Goal: Task Accomplishment & Management: Use online tool/utility

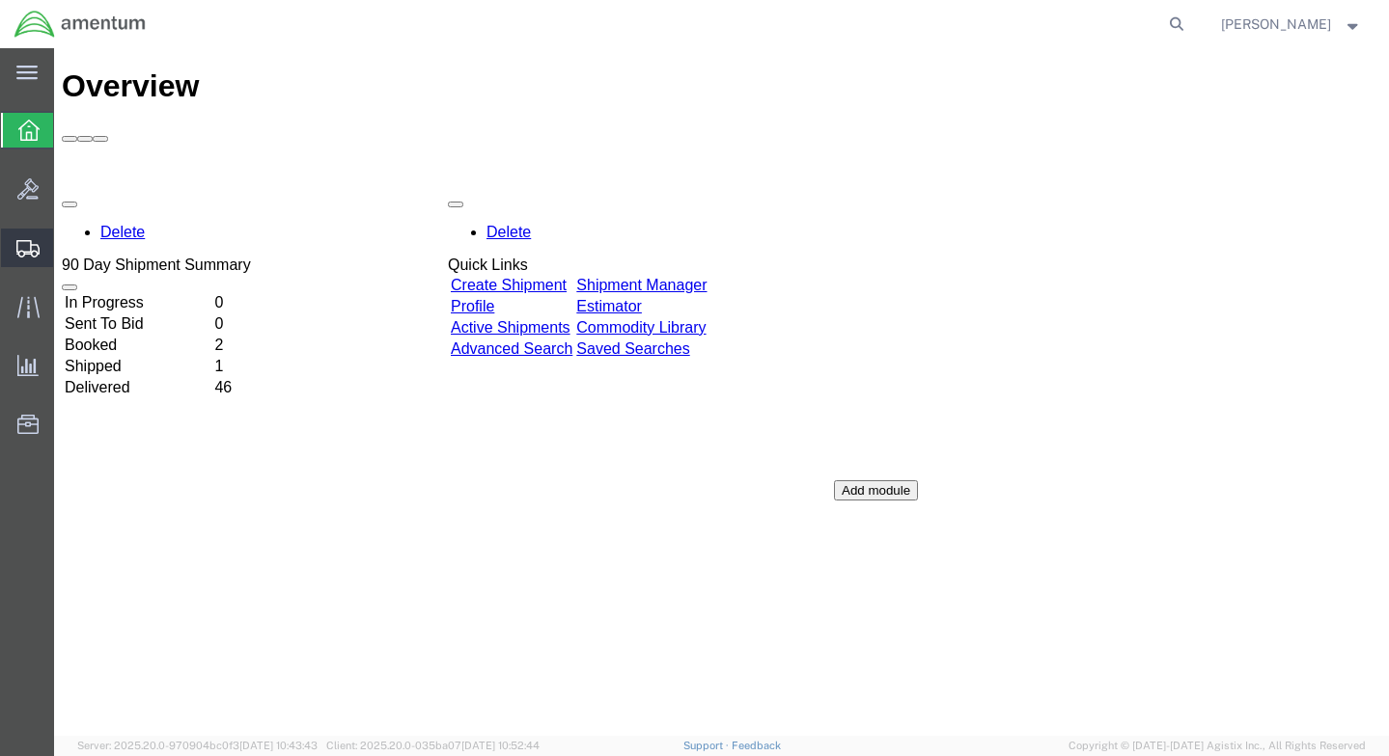
click at [0, 0] on span "Create Shipment" at bounding box center [0, 0] width 0 height 0
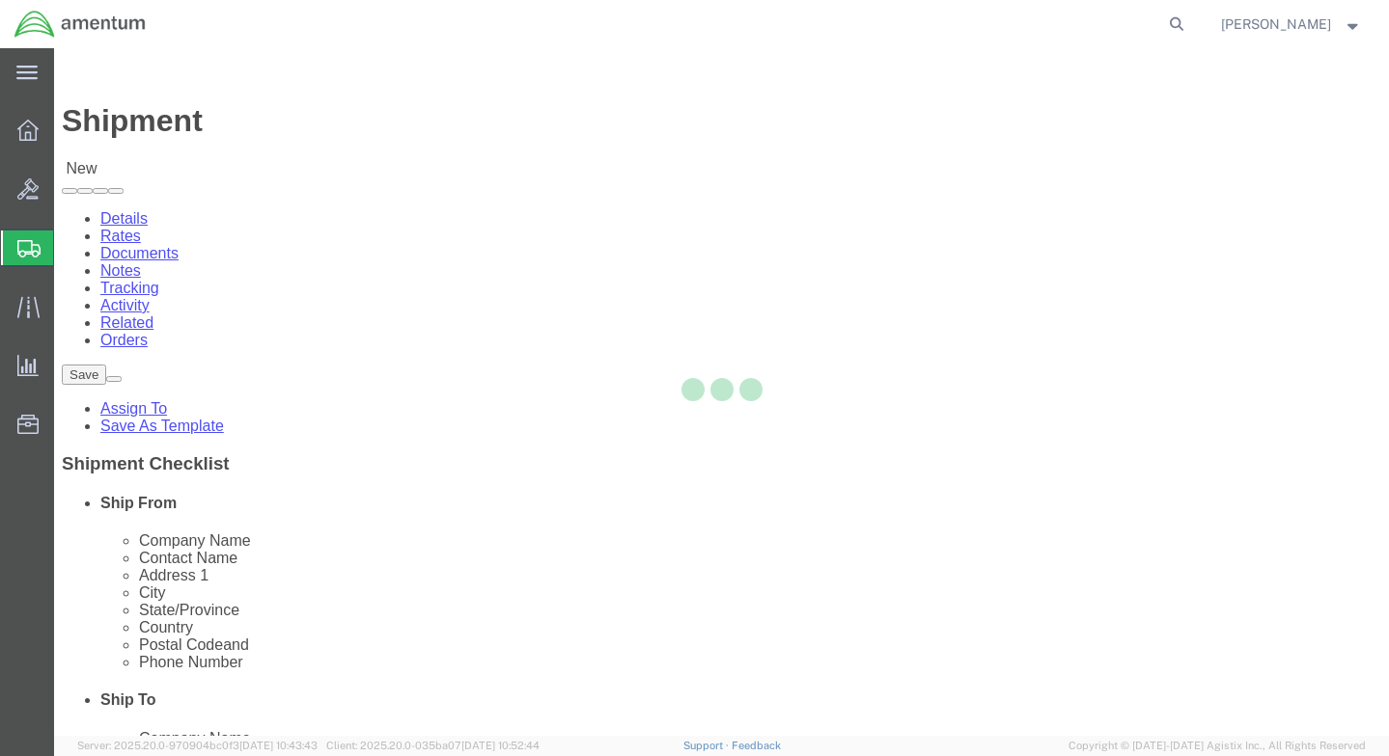
select select
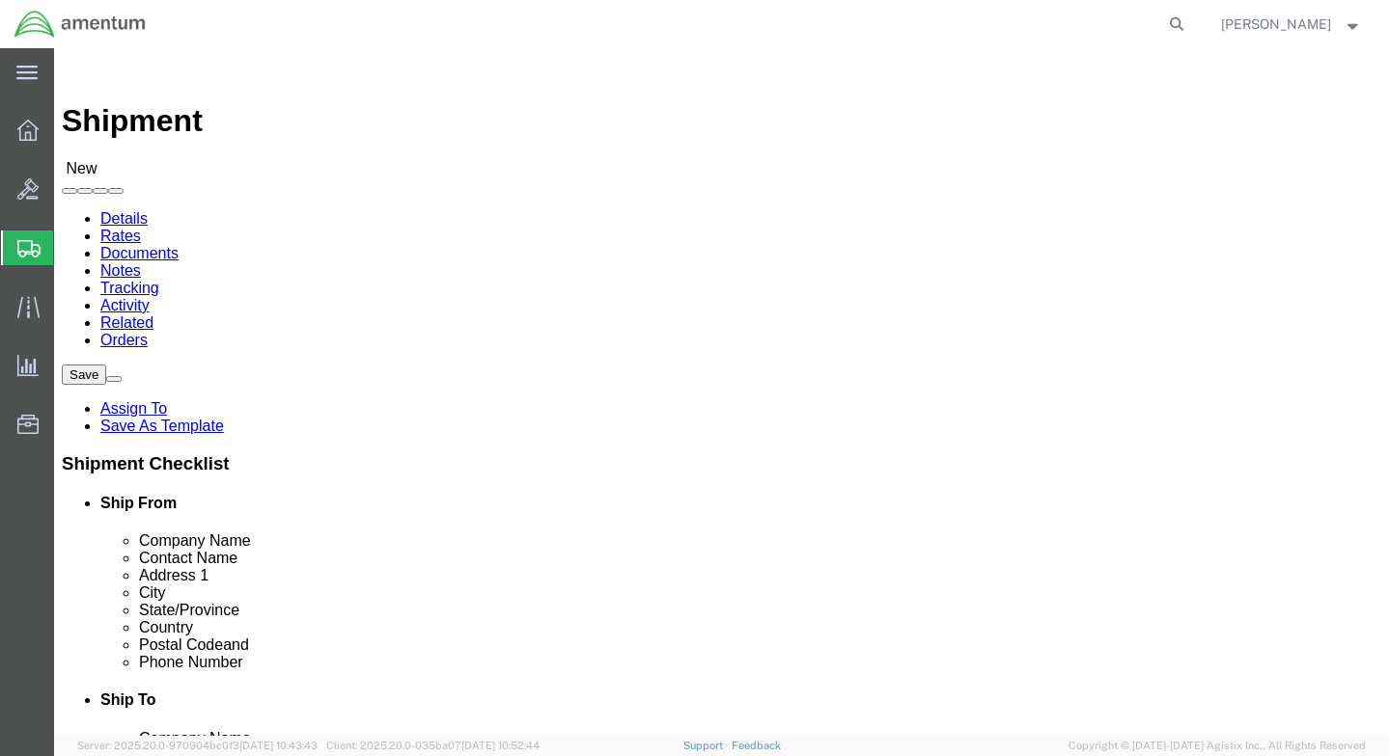
click input "text"
type input "Amentum"
type input "[PERSON_NAME]"
type input "100 Minuteman Pkwy"
type input "Frankfort"
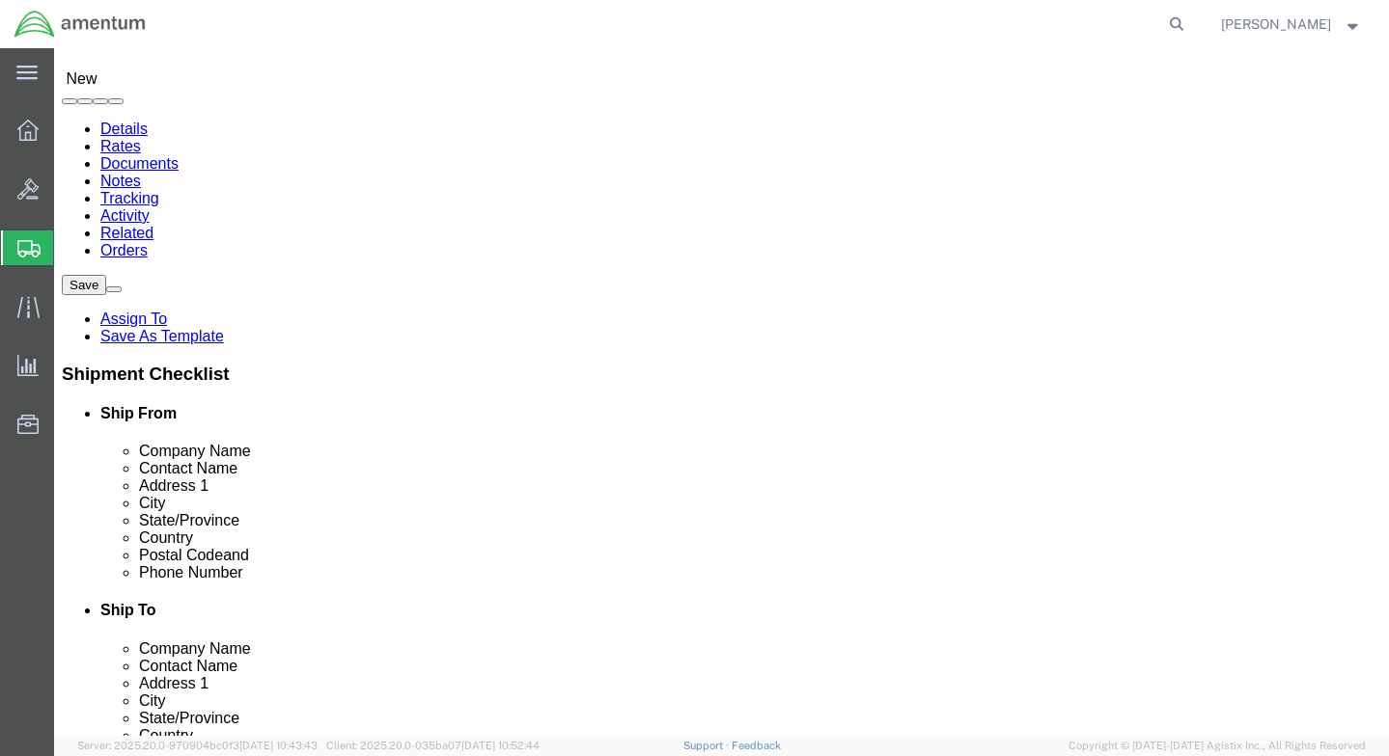
scroll to position [289, 0]
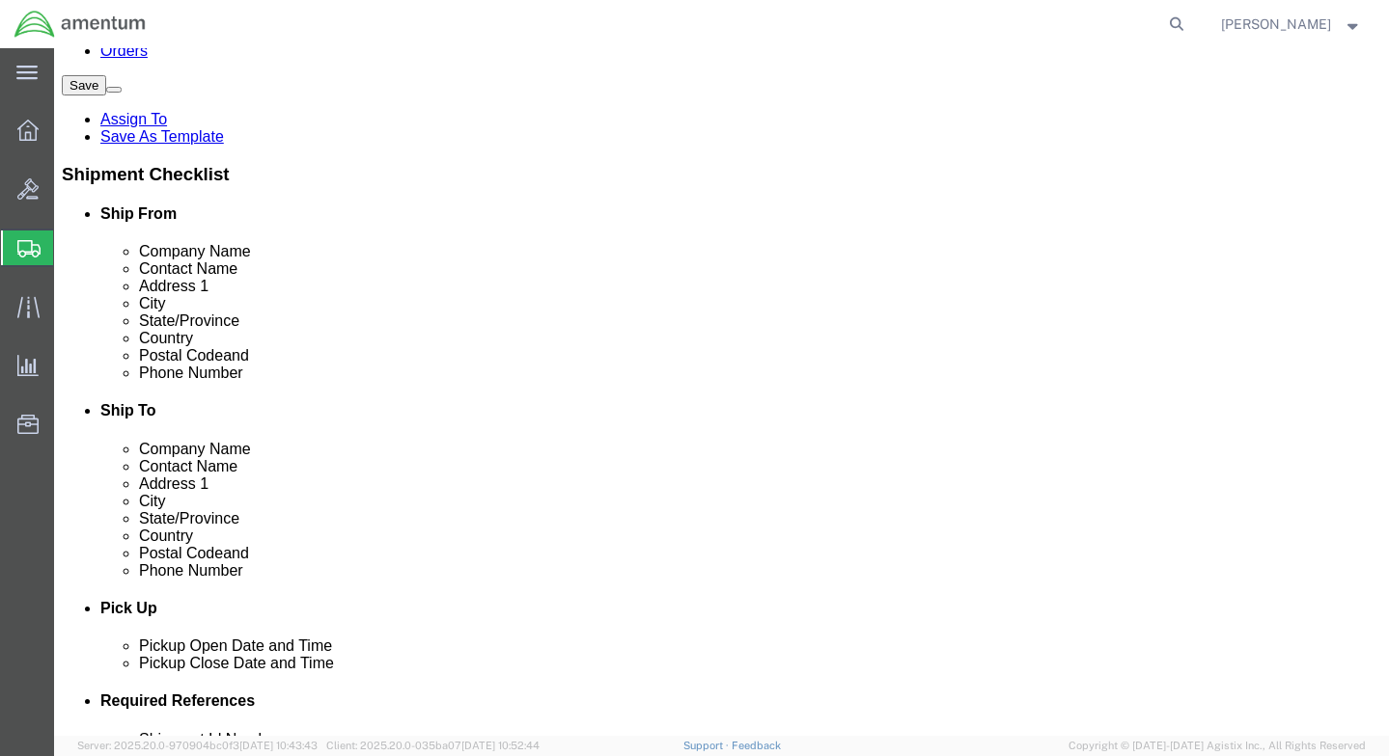
click input "text"
type input "40601"
click input "text"
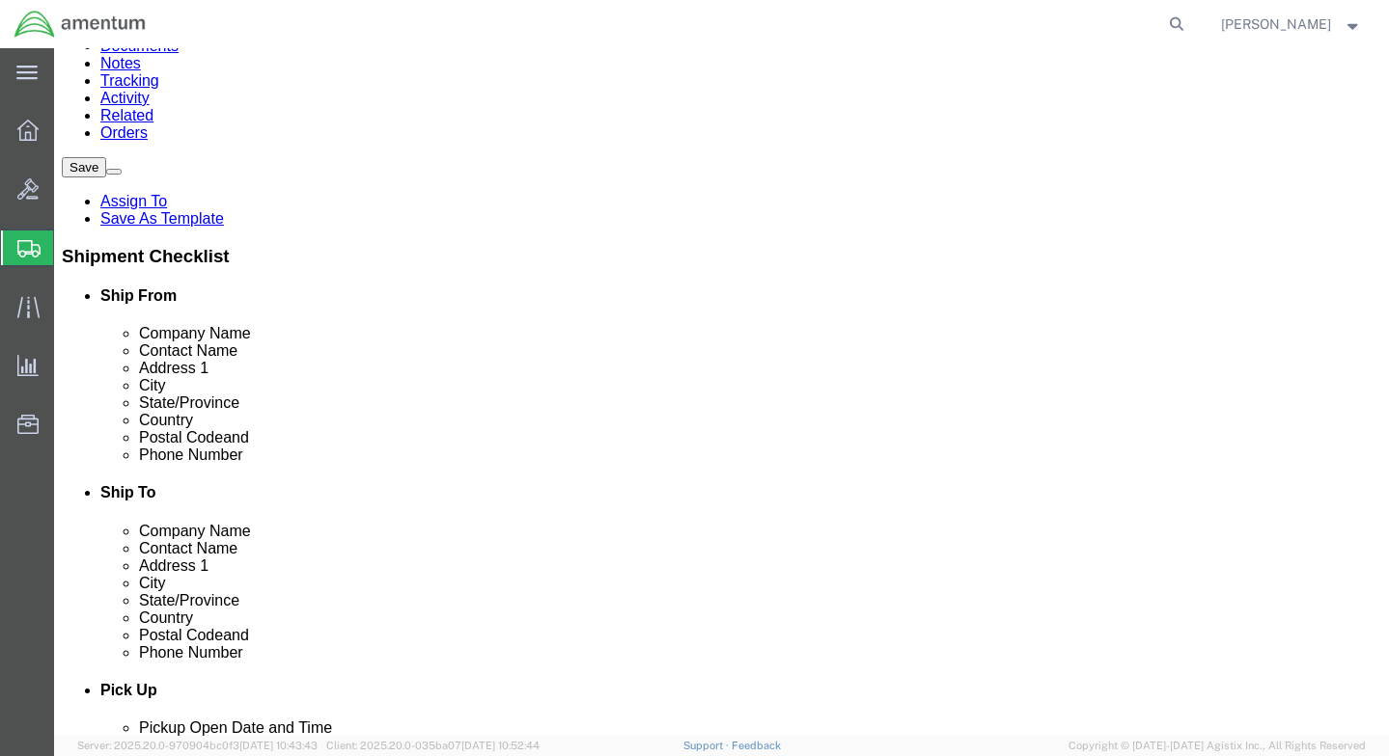
scroll to position [0, 0]
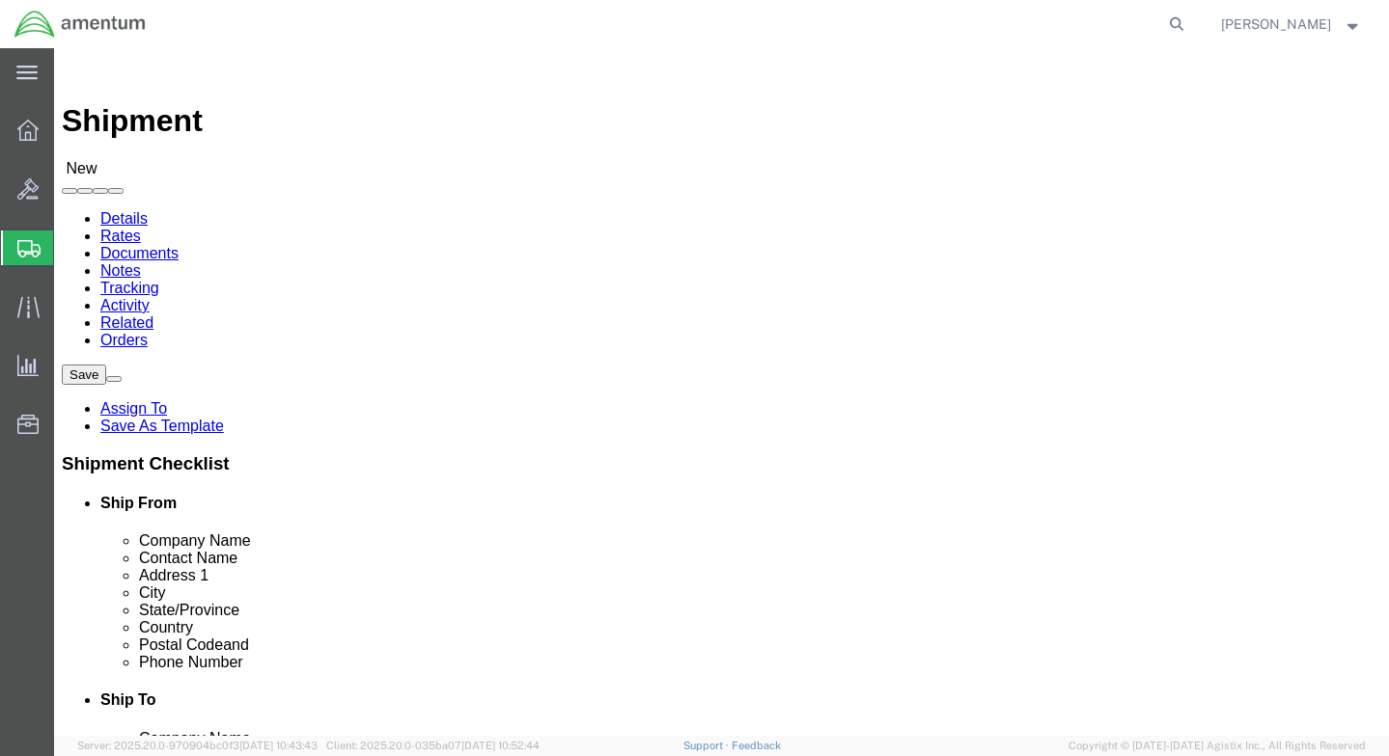
type input "[PHONE_NUMBER]"
click input "text"
type input "VS"
click p "- VSE AVIATION INC (FKA GLOBAL PARTS INC ) - ([PERSON_NAME]) [STREET_ADDRESS]"
select select "KS"
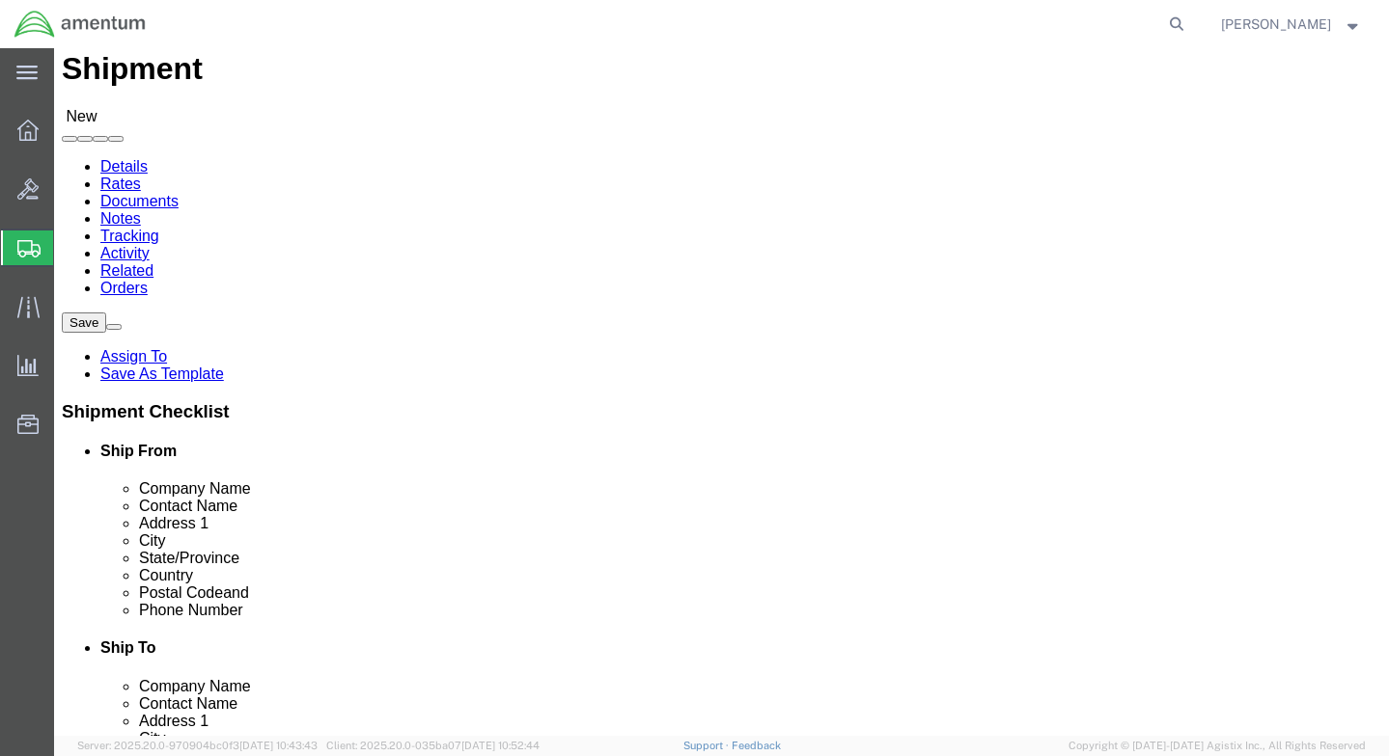
scroll to position [96, 0]
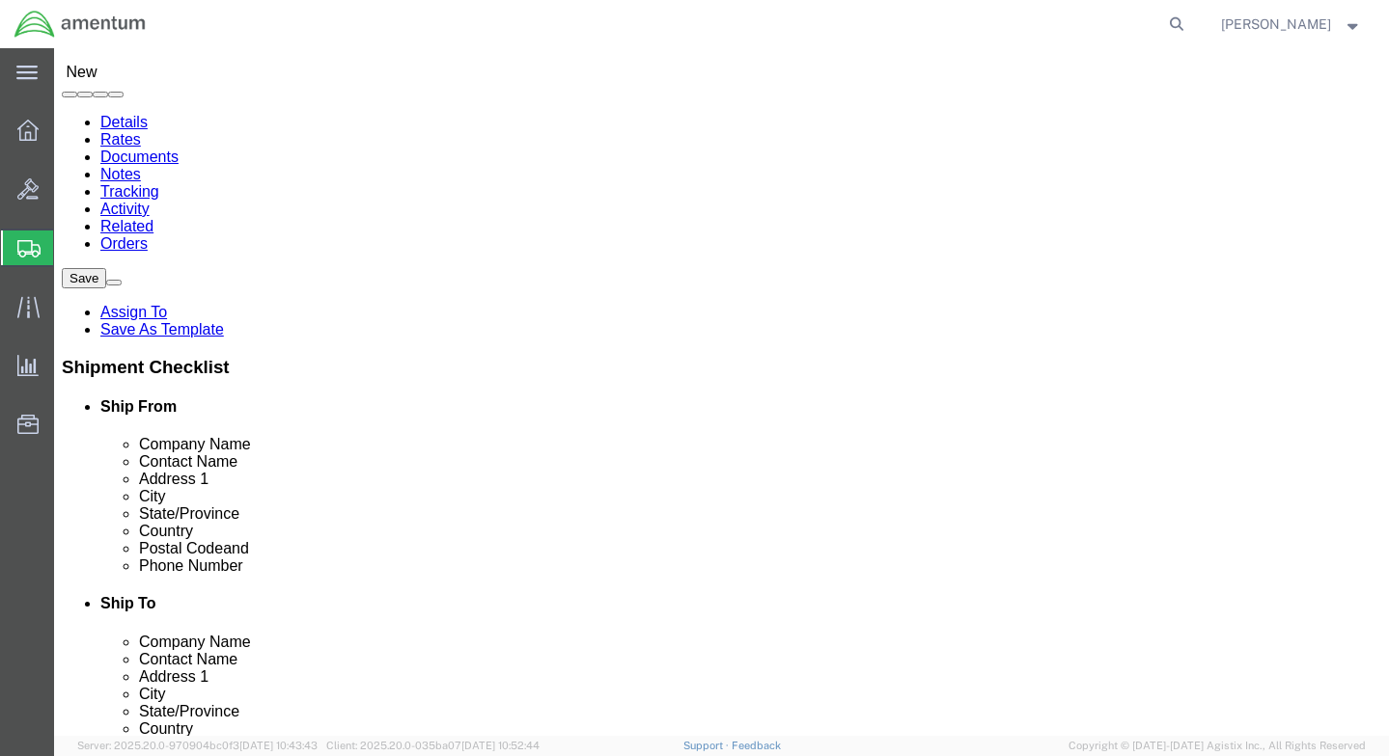
type input "VSE AVIATION INC (FKA GLOBAL PARTS INC )"
click input "text"
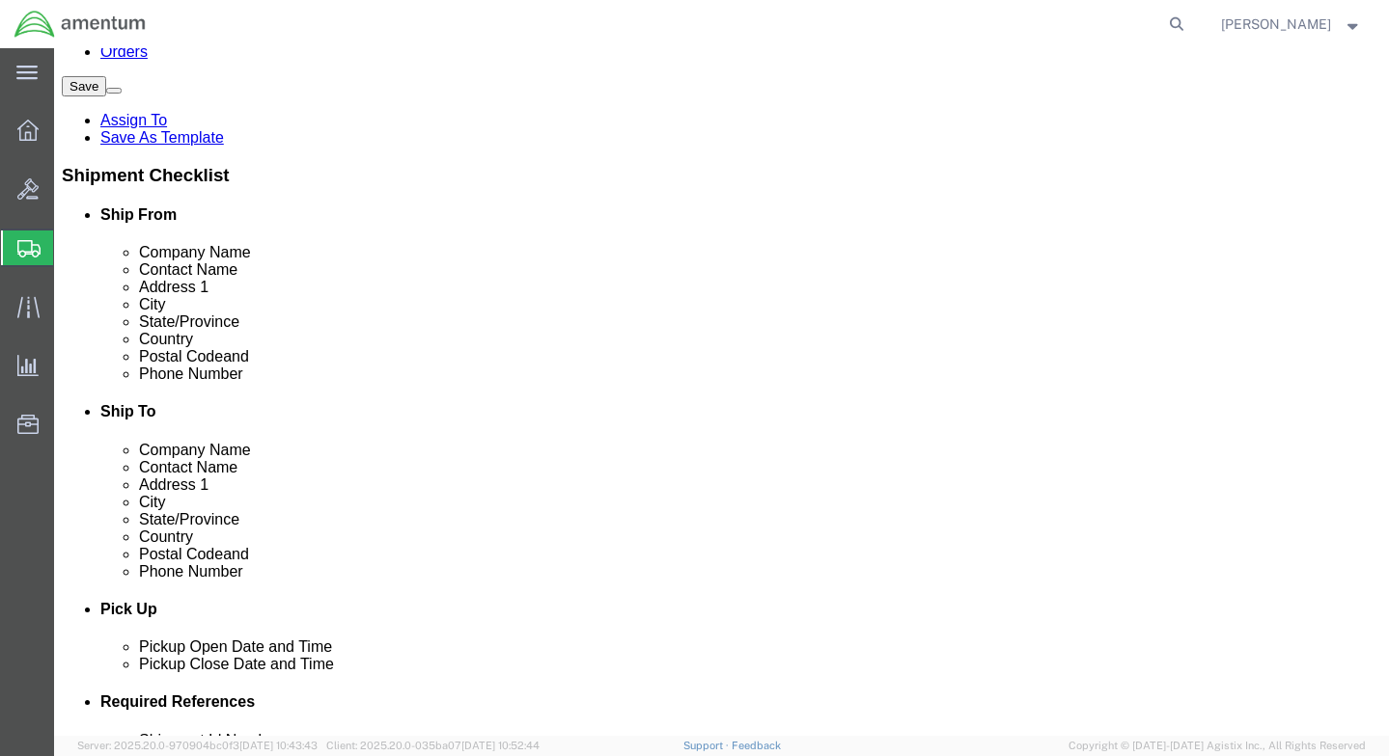
scroll to position [289, 0]
drag, startPoint x: 784, startPoint y: 365, endPoint x: 663, endPoint y: 376, distance: 122.1
click input "[PHONE_NUMBER]"
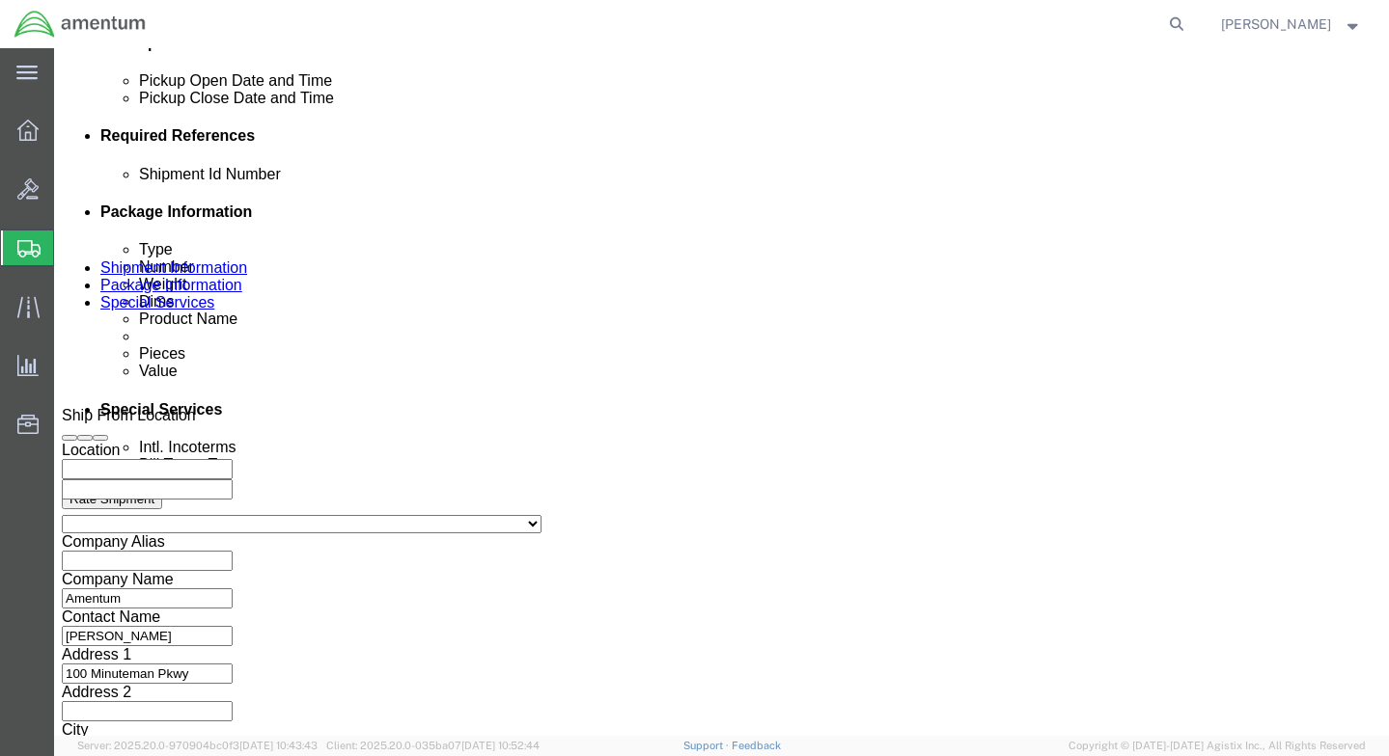
scroll to position [868, 0]
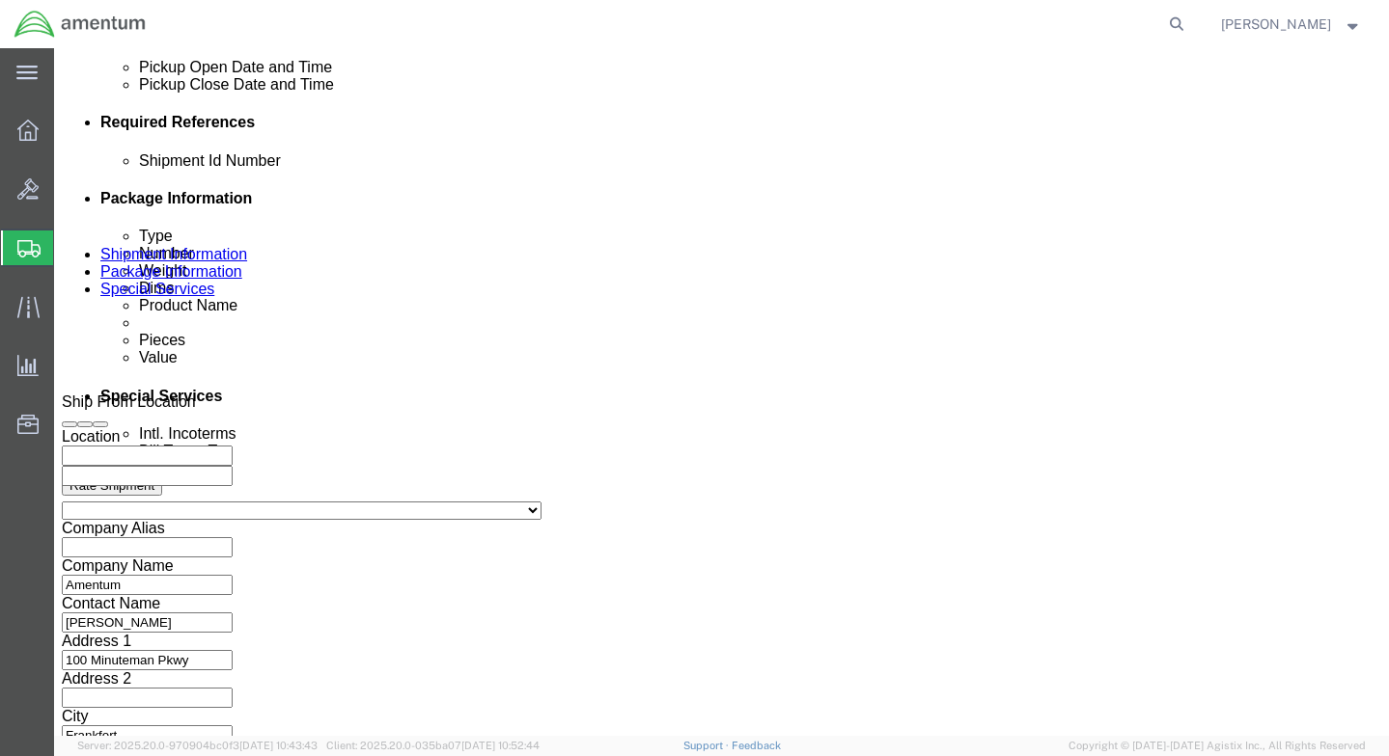
type input "[PHONE_NUMBER]"
click input "text"
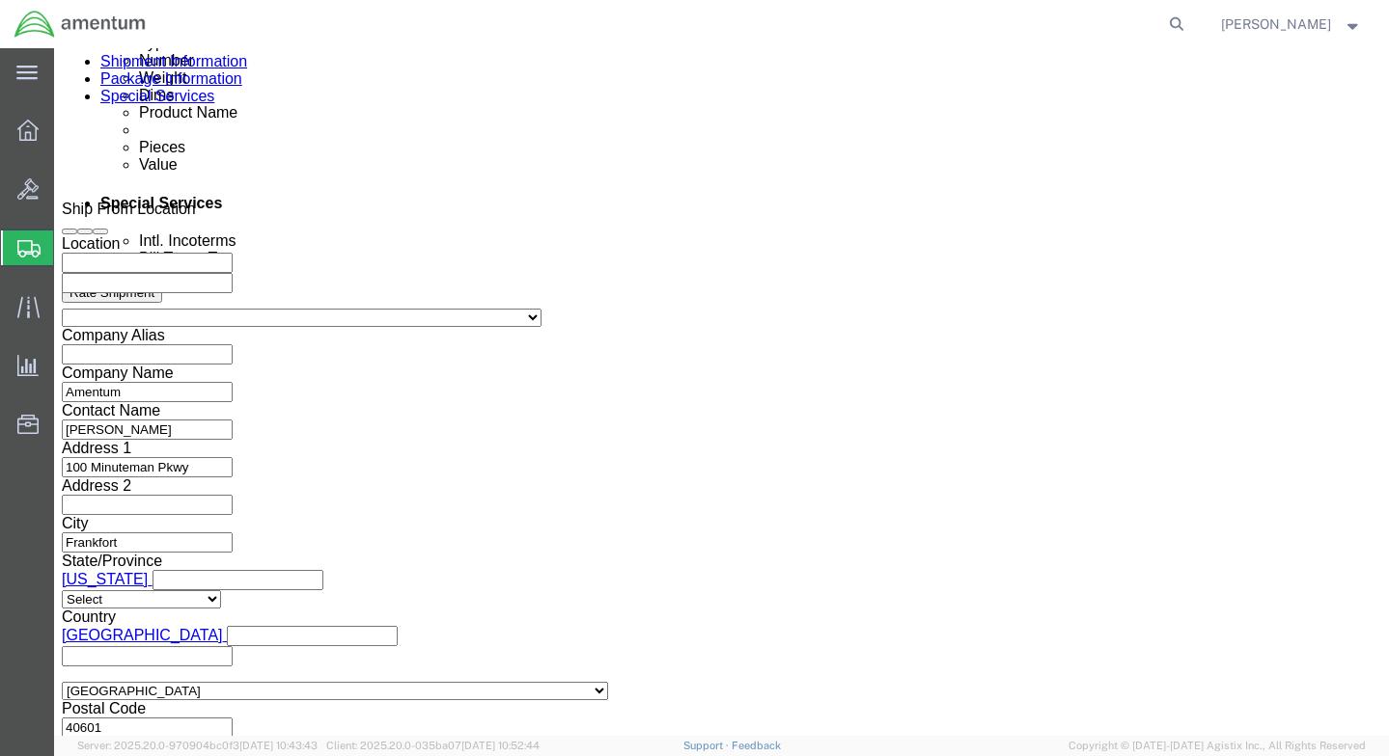
scroll to position [1140, 0]
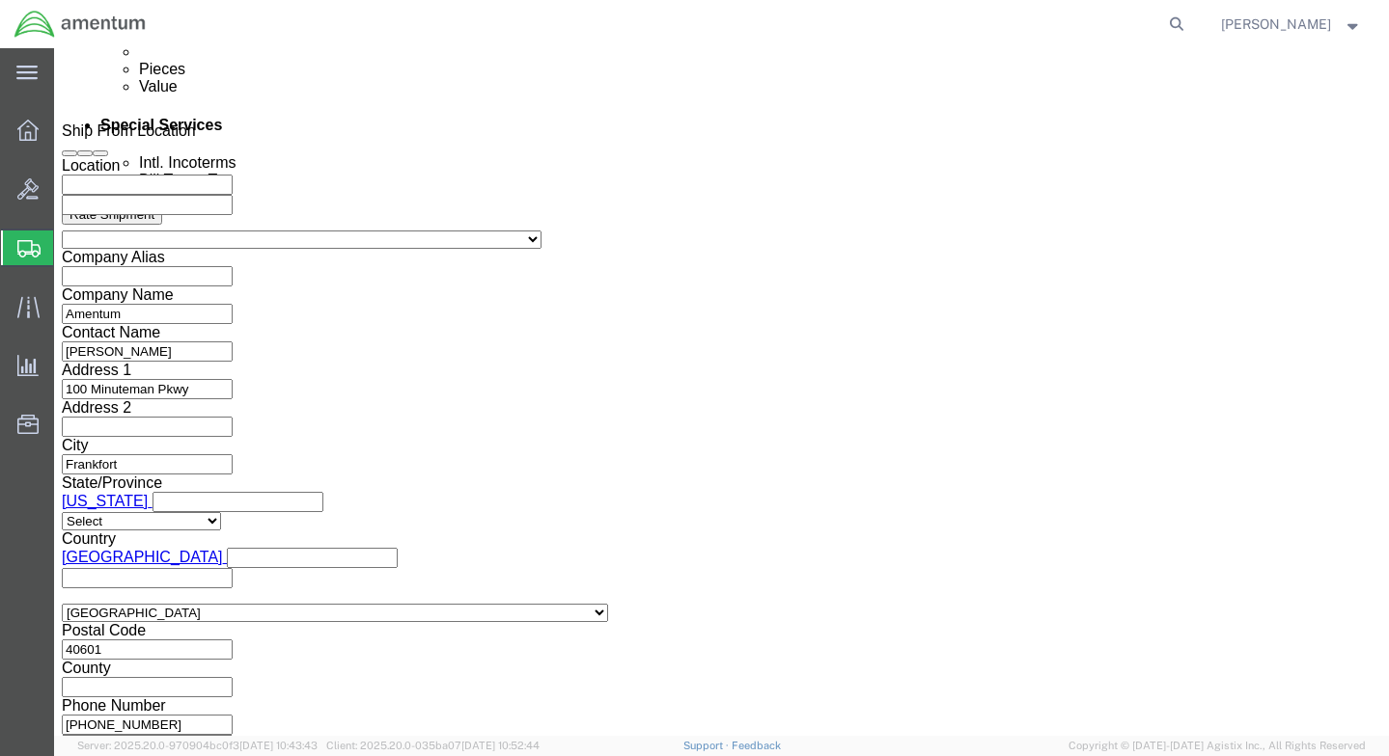
type input "[DATE]"
click button "Continue"
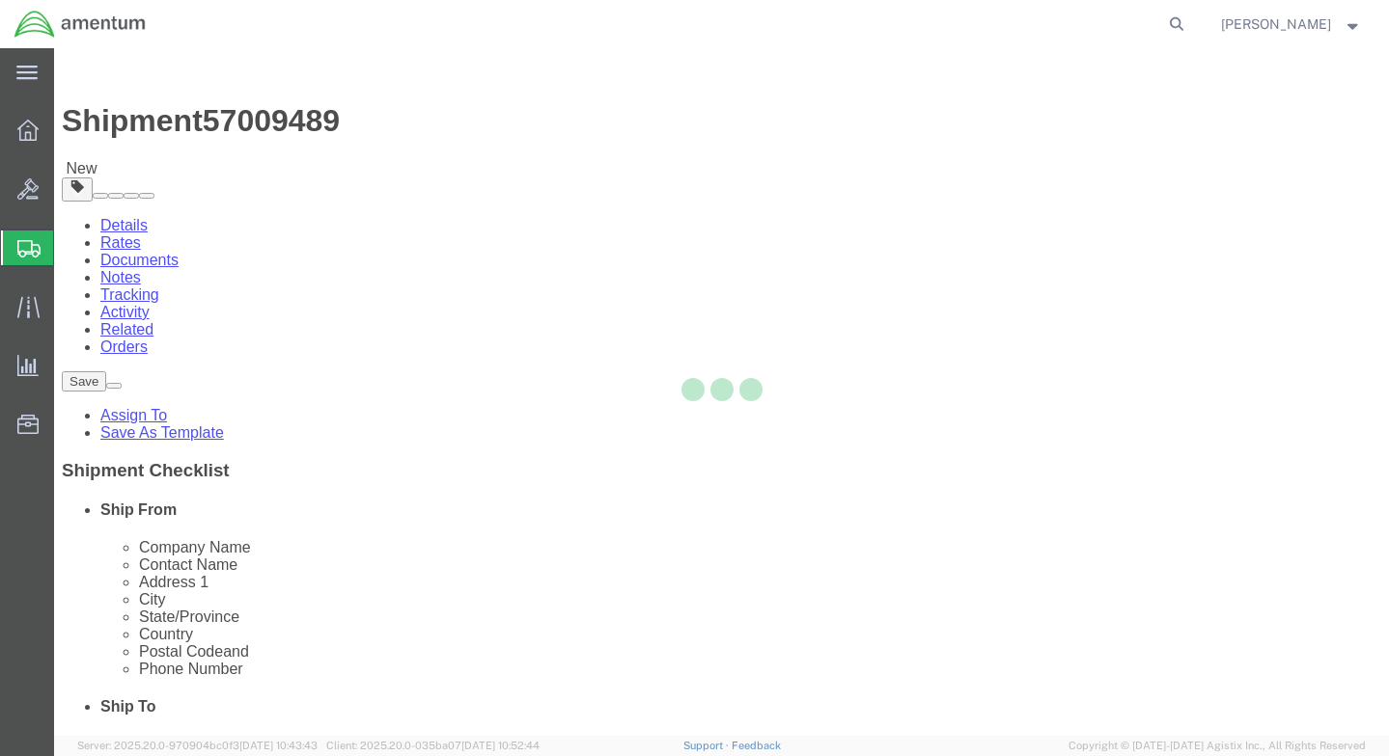
select select "CBOX"
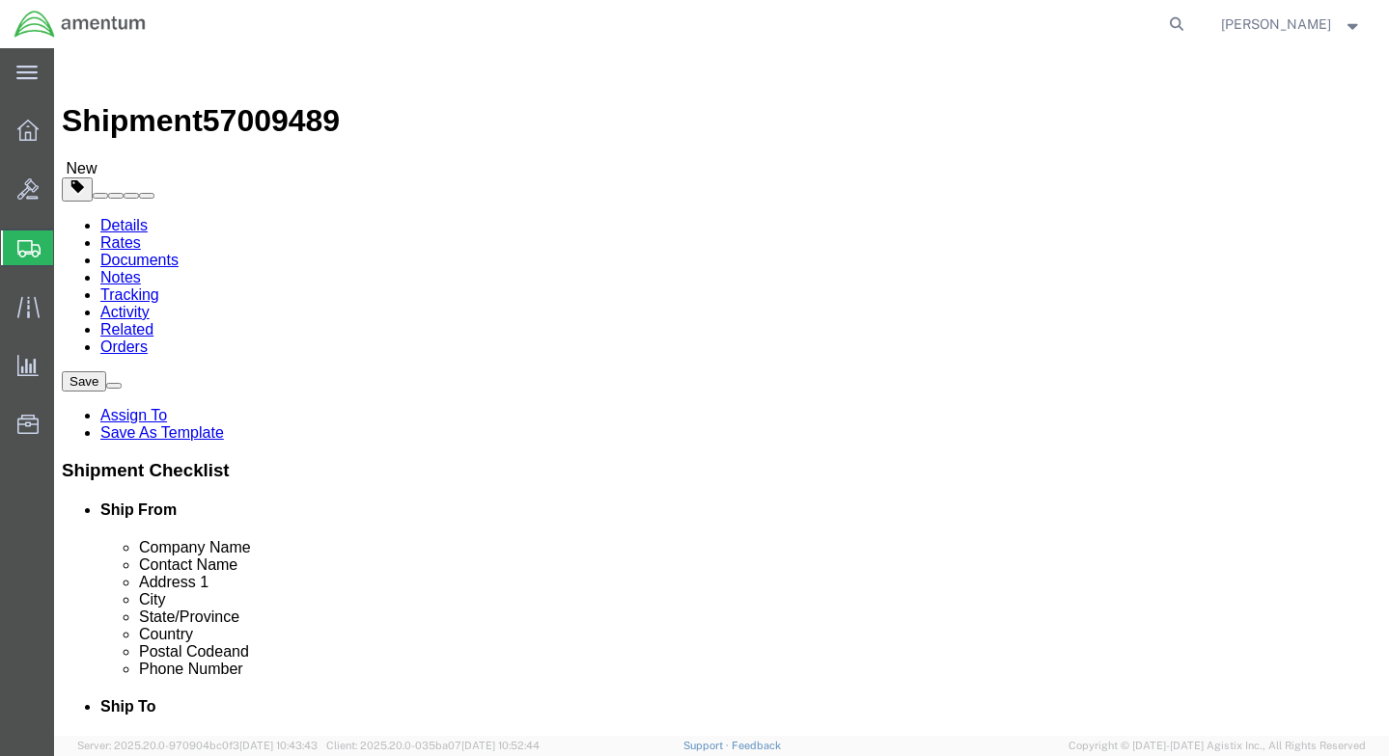
click input "text"
type input "16"
type input "6"
click input "0.00"
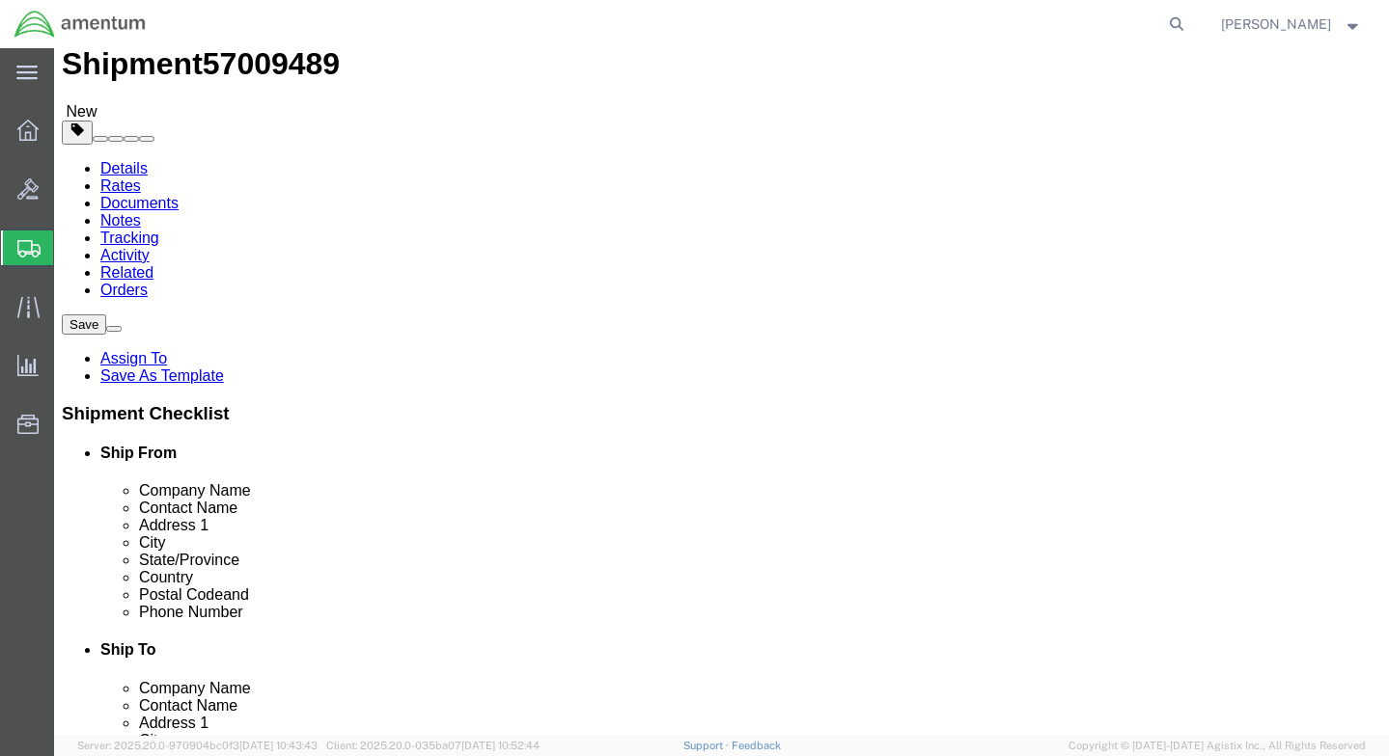
scroll to position [73, 0]
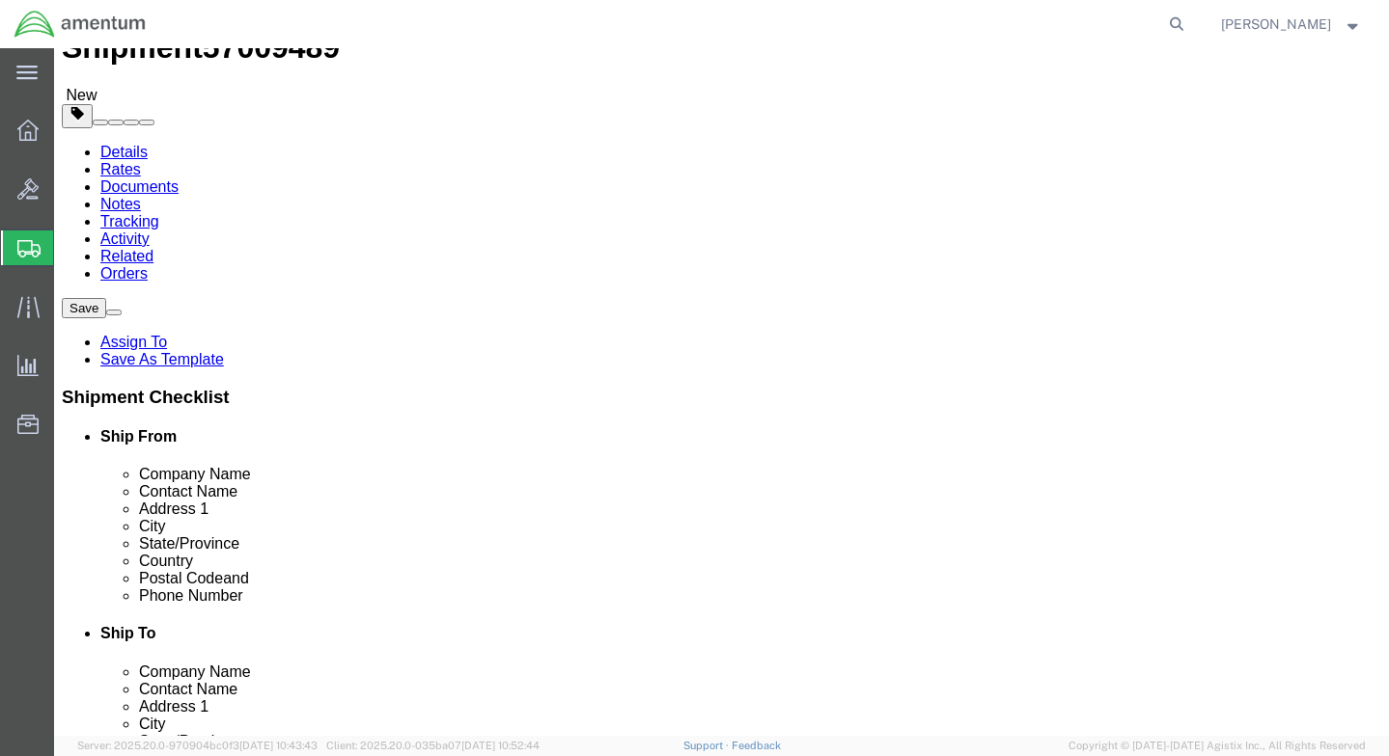
type input "5.00"
click link "Add Content"
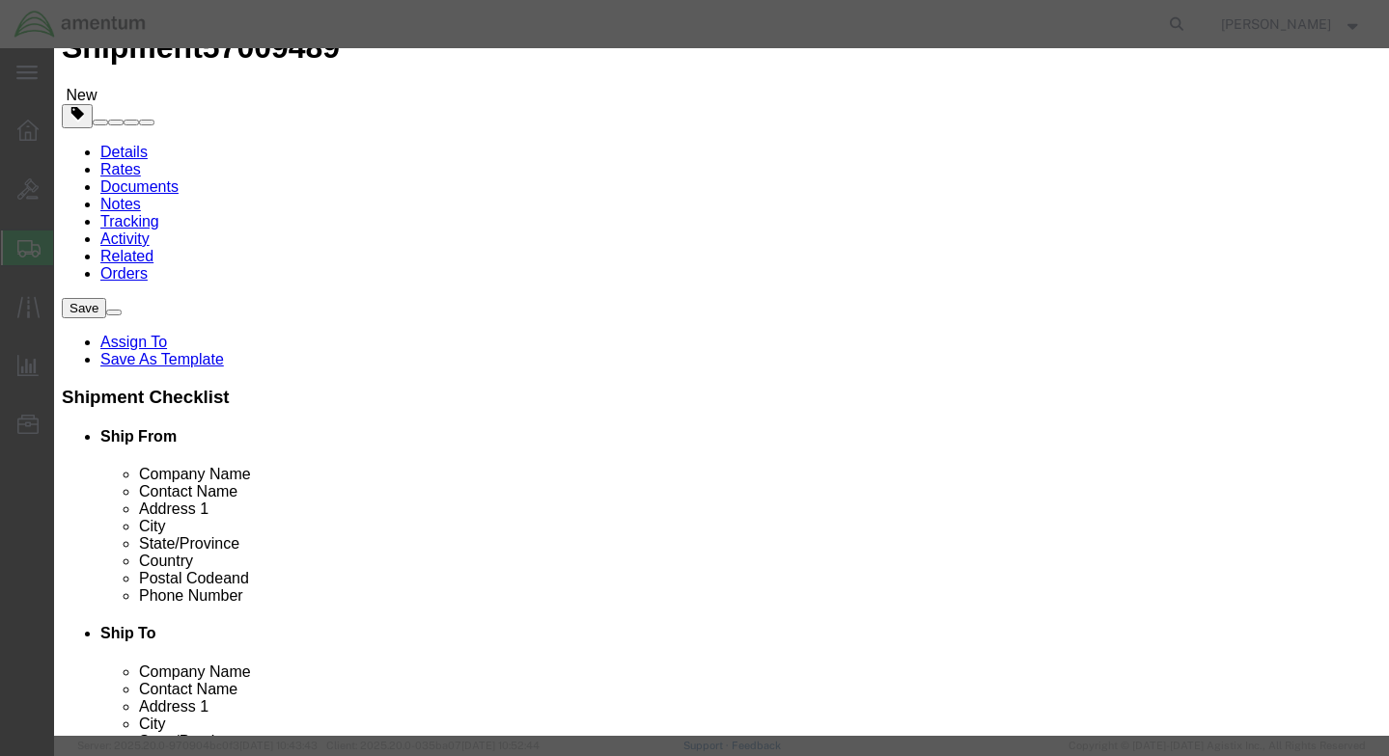
click input "text"
type input "DK120/90"
drag, startPoint x: 371, startPoint y: 189, endPoint x: 335, endPoint y: 193, distance: 35.9
click input "0"
drag, startPoint x: 345, startPoint y: 181, endPoint x: 328, endPoint y: 184, distance: 17.6
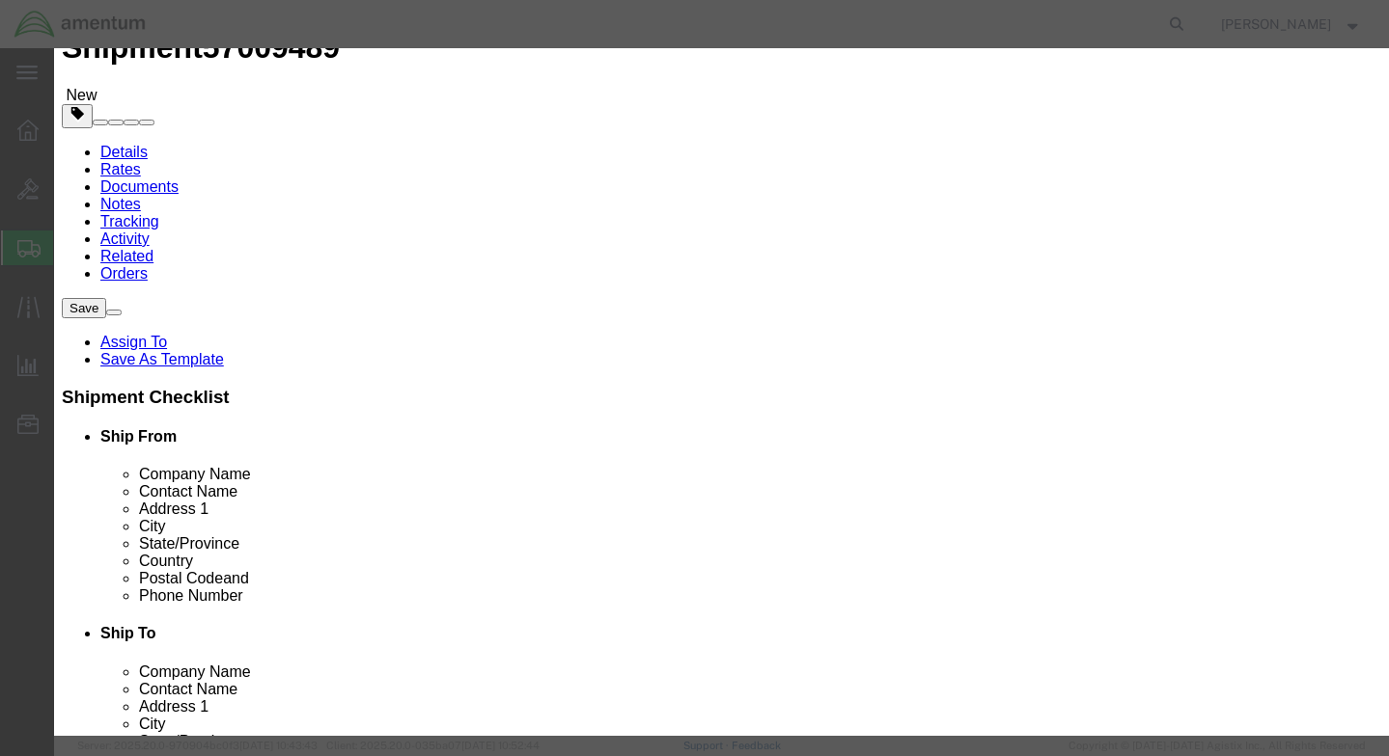
click input "0"
type input "1"
click input "text"
type input "100"
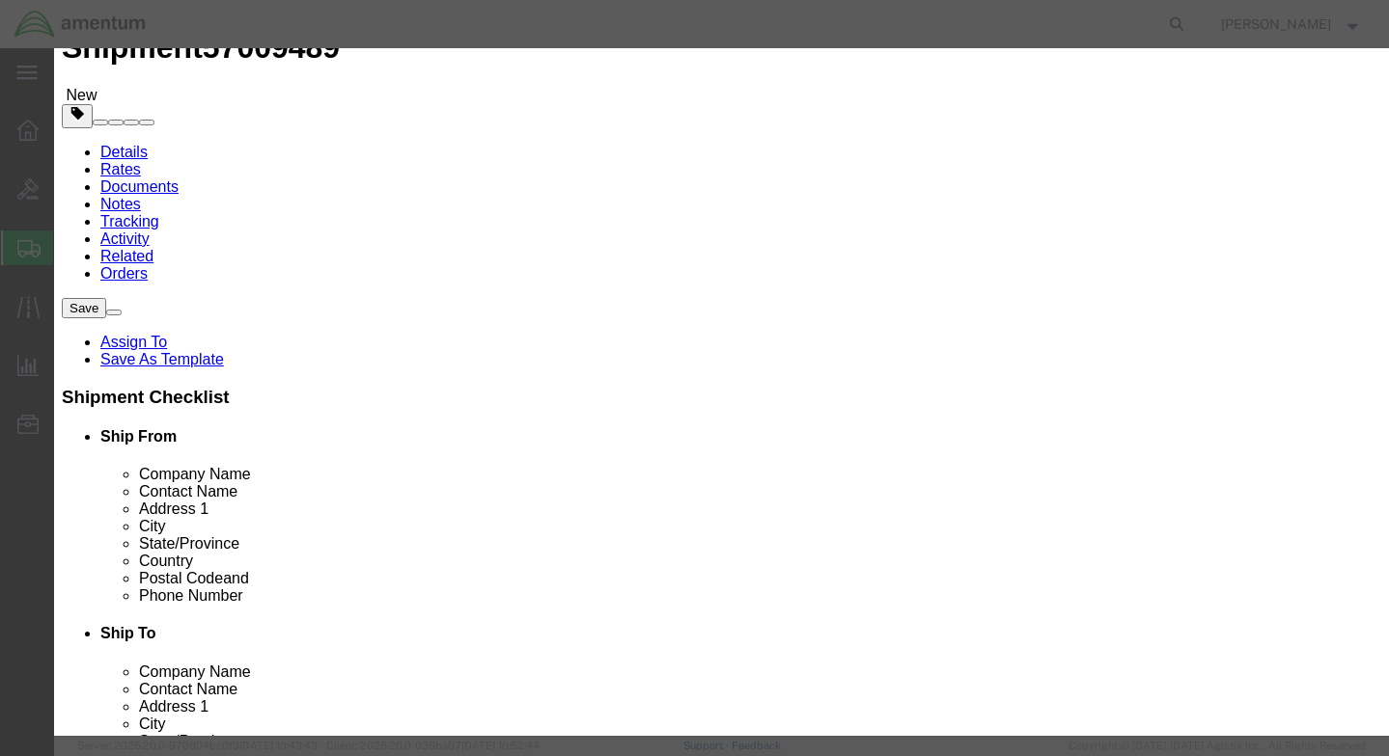
click button "Save & Close"
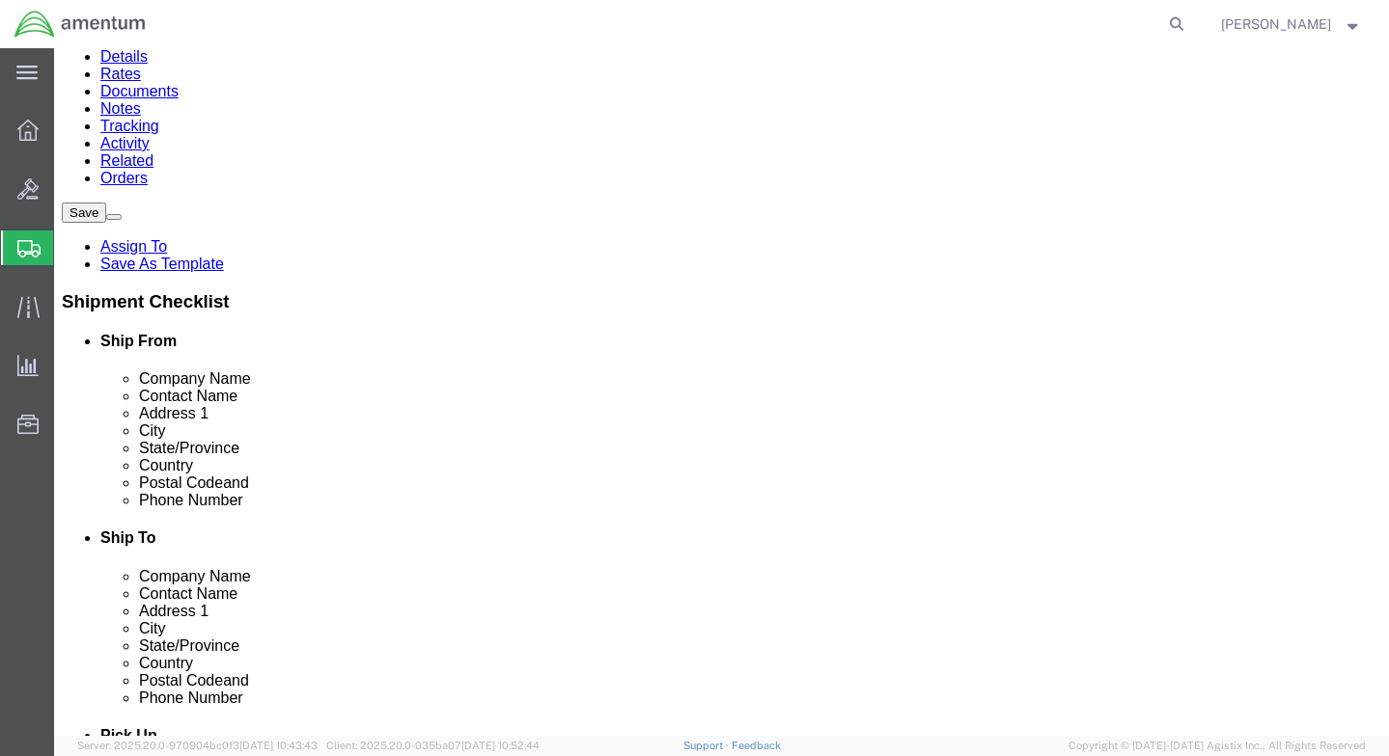
scroll to position [174, 0]
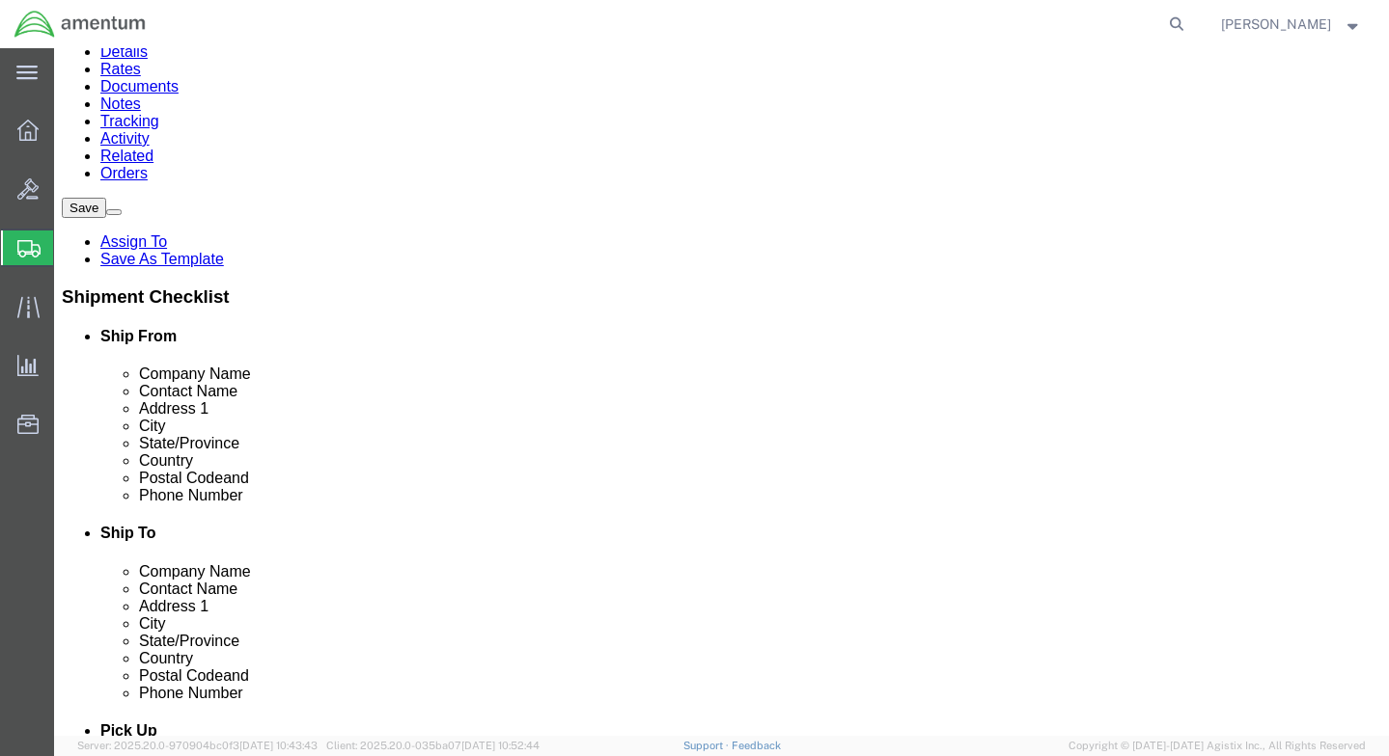
click button "Continue"
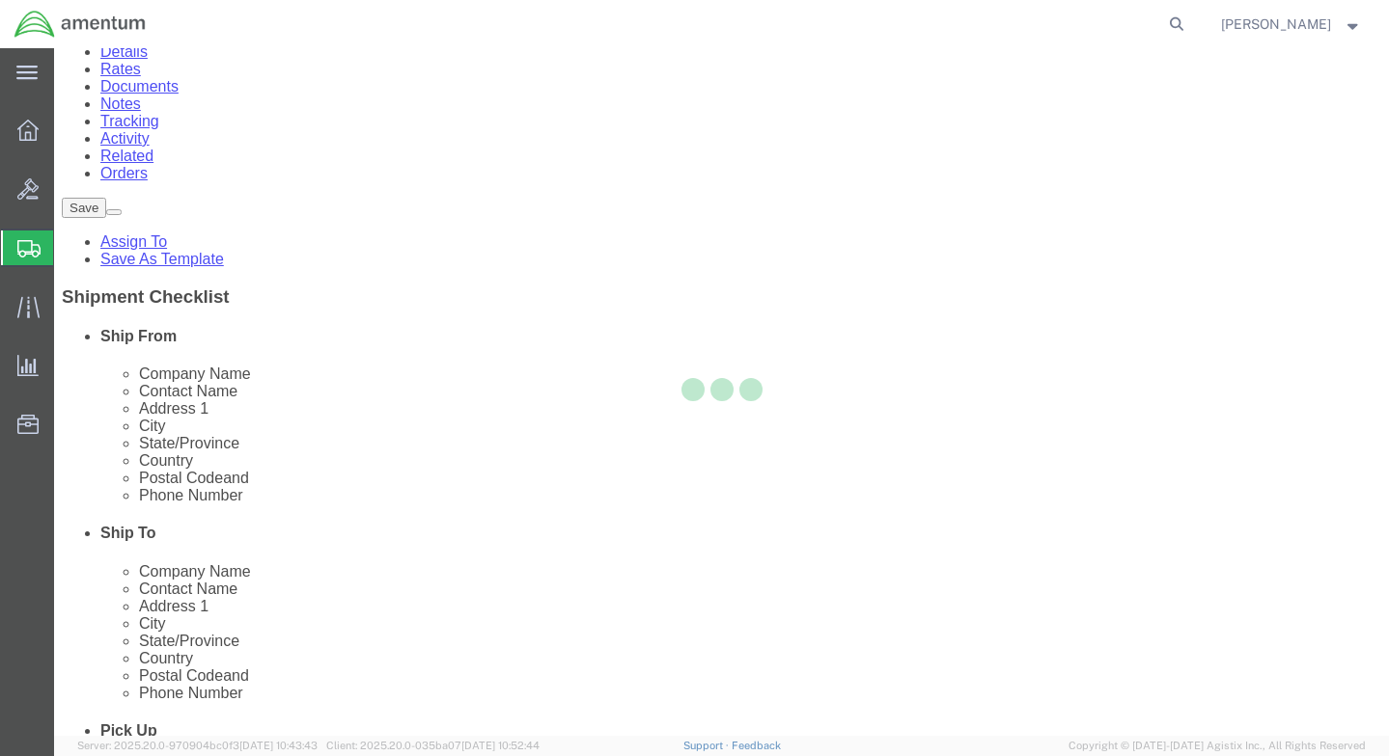
select select
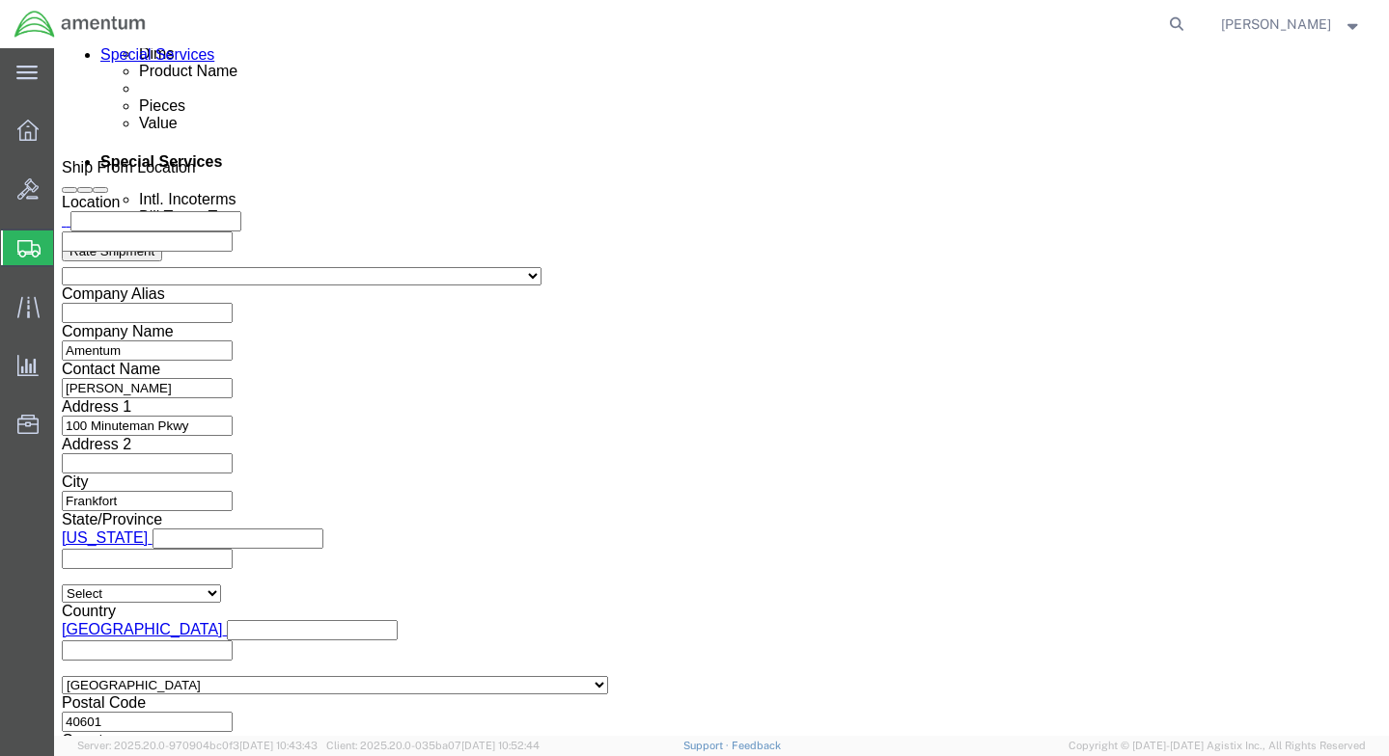
scroll to position [1139, 0]
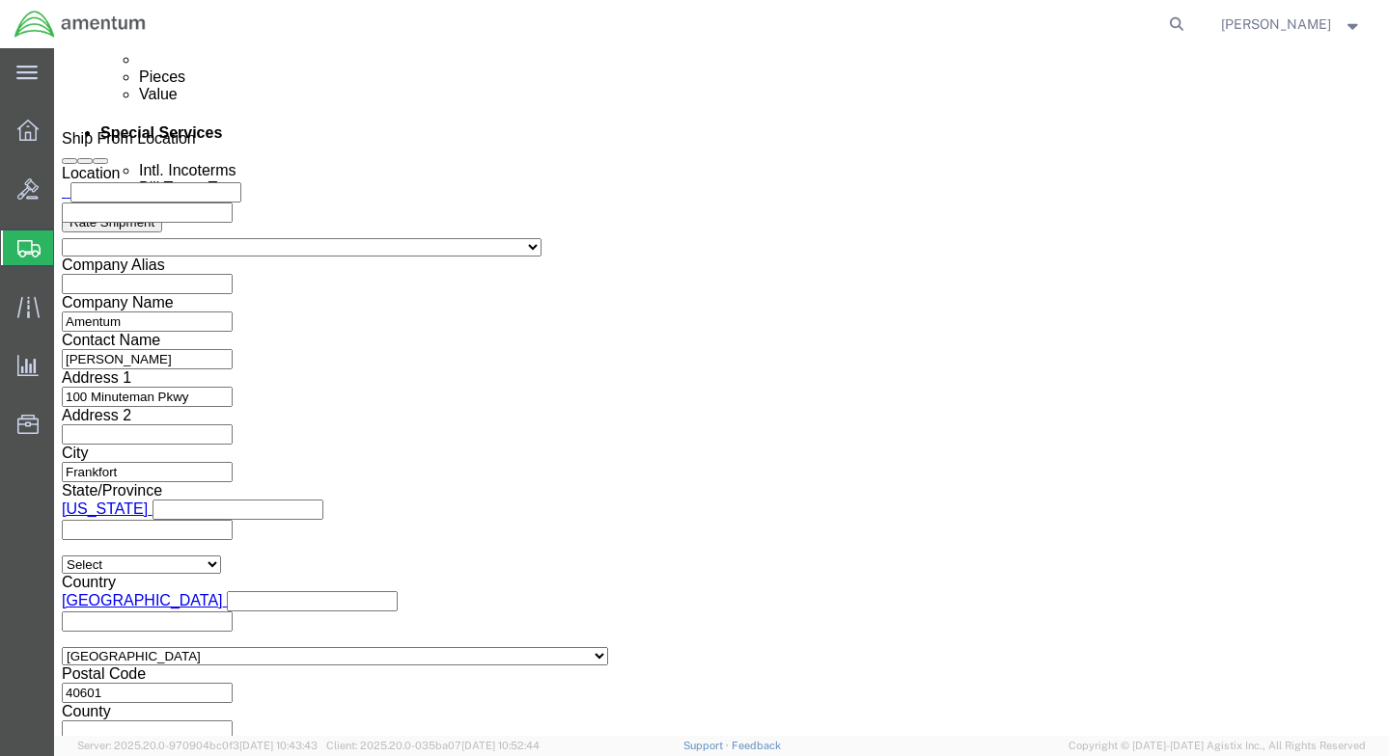
click button "Rate Shipment"
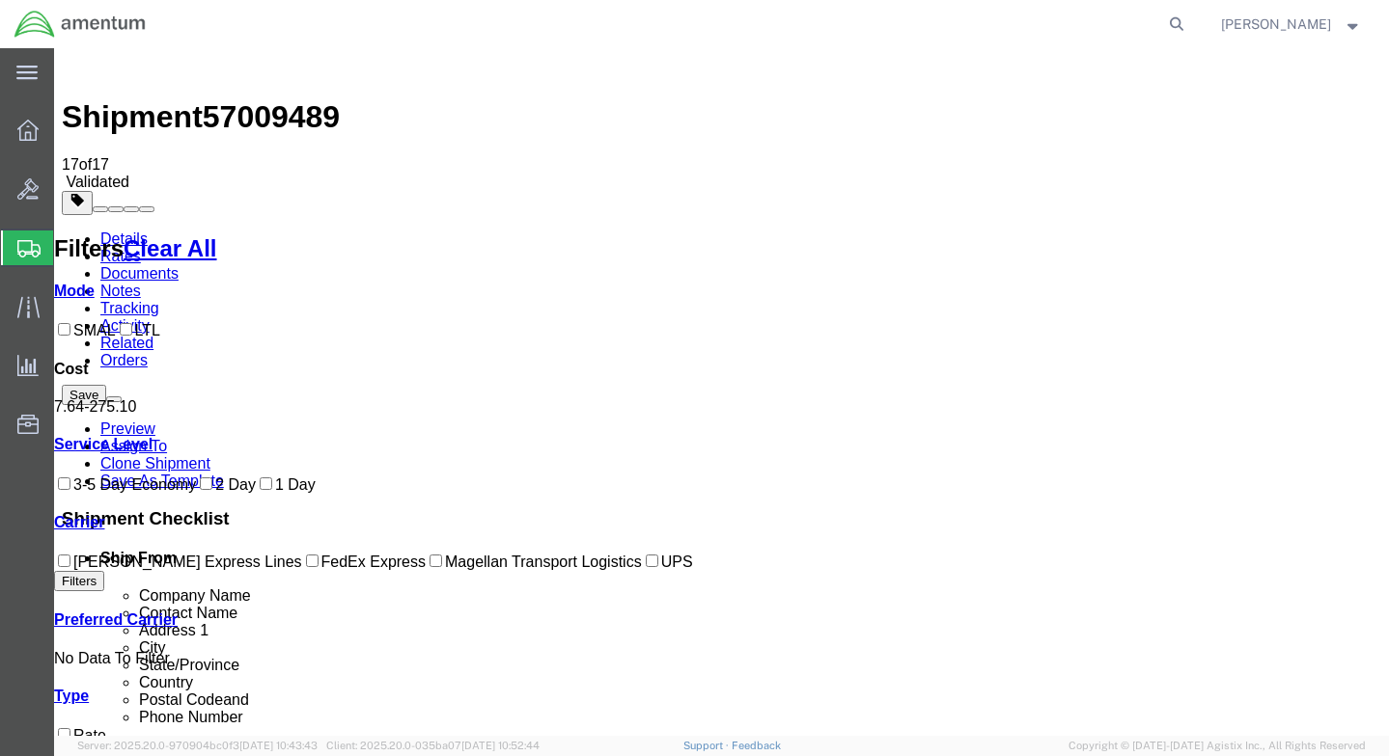
scroll to position [0, 0]
